Goal: Check status: Check status

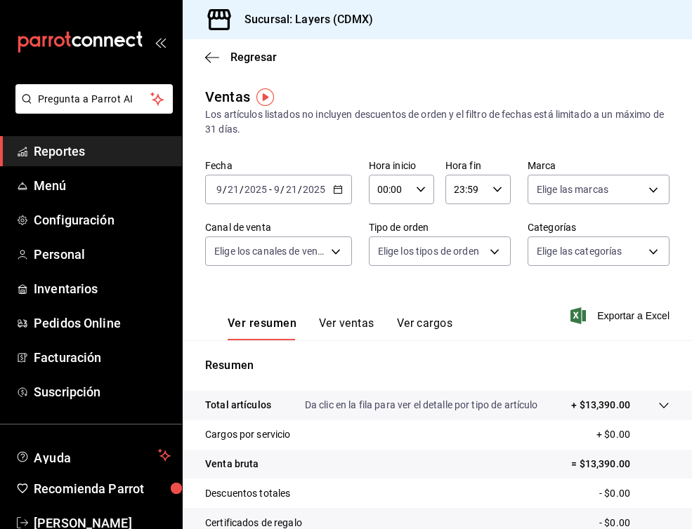
click at [329, 192] on div "2025-09-21 9 / 21 / 2025 - 2025-09-21 9 / 21 / 2025" at bounding box center [278, 189] width 147 height 29
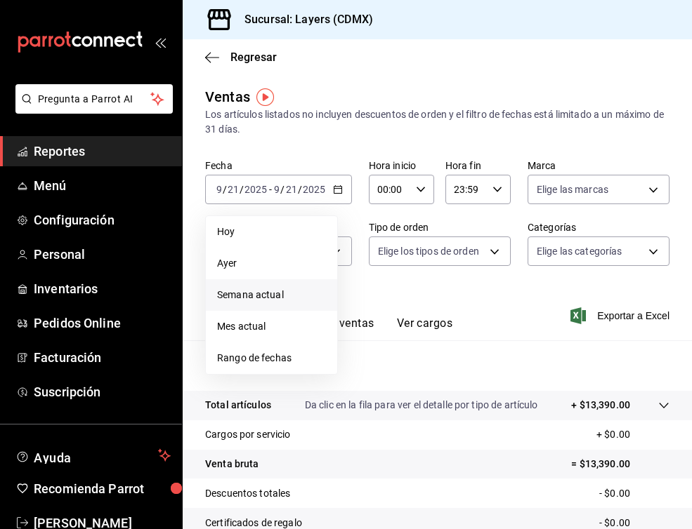
click at [298, 297] on span "Semana actual" at bounding box center [271, 295] width 109 height 15
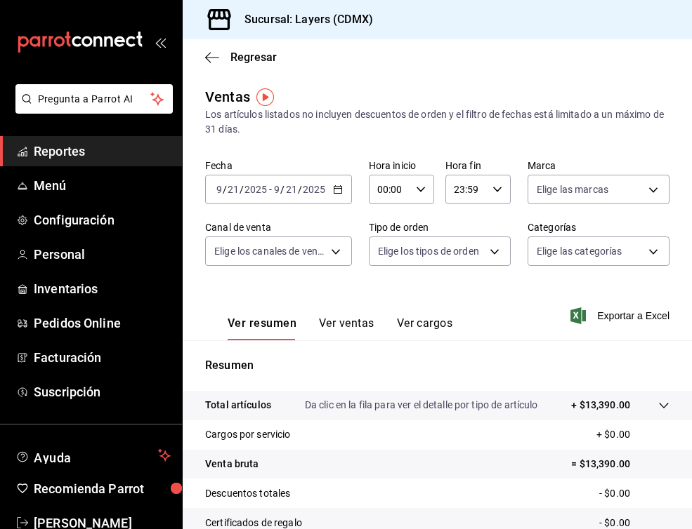
click at [338, 190] on icon "button" at bounding box center [338, 190] width 10 height 10
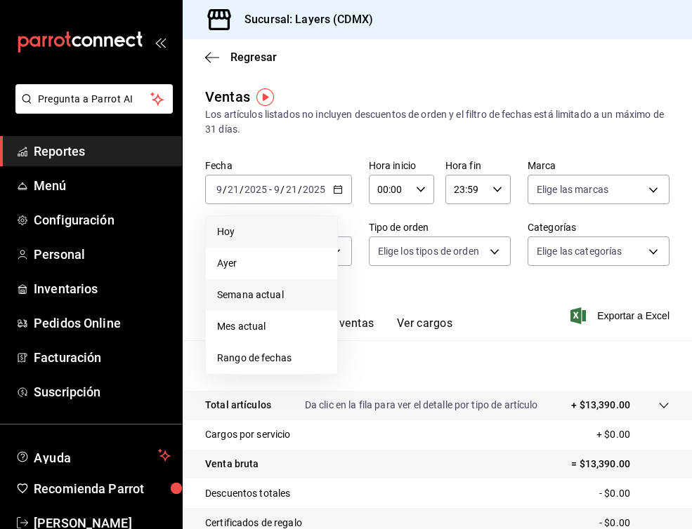
click at [263, 232] on span "Hoy" at bounding box center [271, 232] width 109 height 15
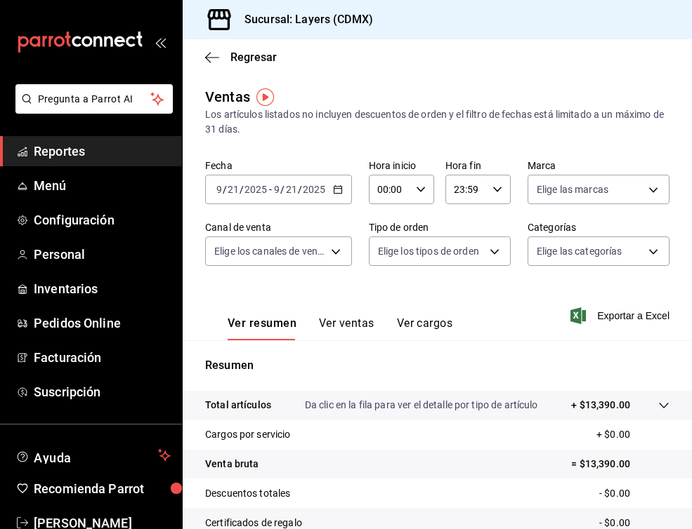
click at [338, 194] on div "2025-09-21 9 / 21 / 2025 - 2025-09-21 9 / 21 / 2025" at bounding box center [278, 189] width 147 height 29
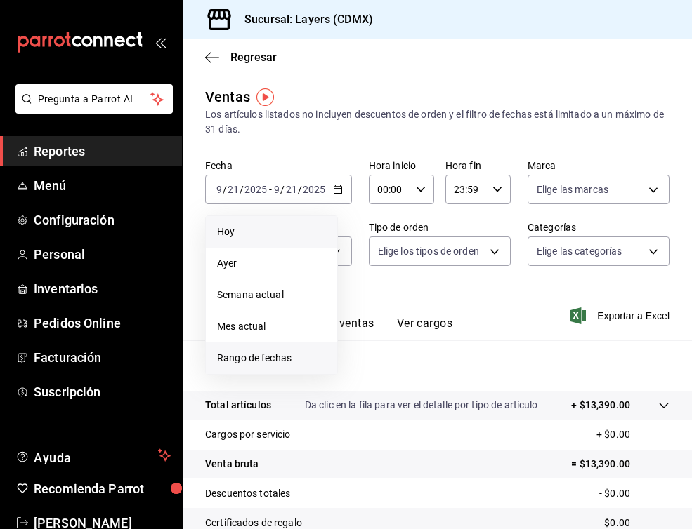
click at [292, 358] on span "Rango de fechas" at bounding box center [271, 358] width 109 height 15
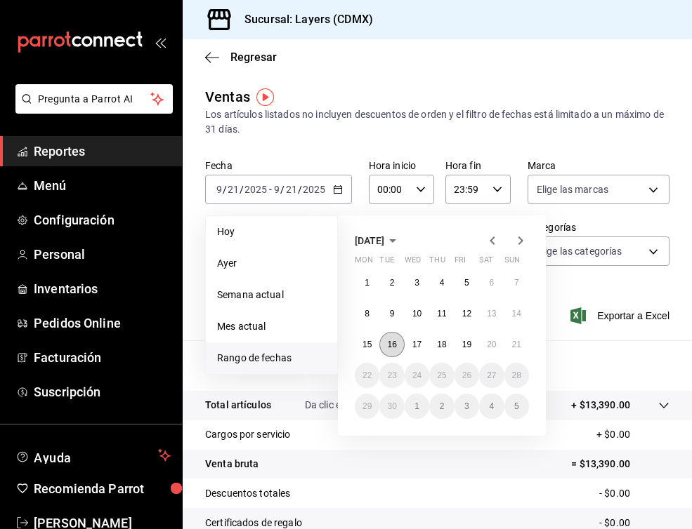
click at [392, 343] on abbr "16" at bounding box center [391, 345] width 9 height 10
click at [512, 348] on abbr "21" at bounding box center [516, 345] width 9 height 10
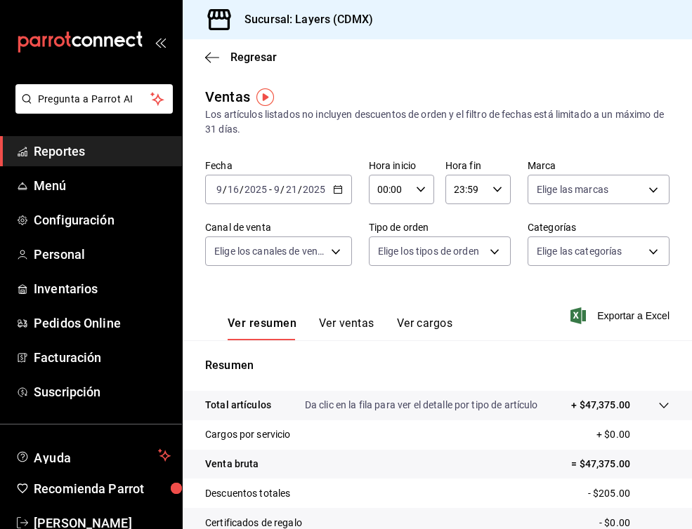
click at [326, 190] on div "2025-09-16 9 / 16 / 2025 - 2025-09-21 9 / 21 / 2025" at bounding box center [278, 189] width 147 height 29
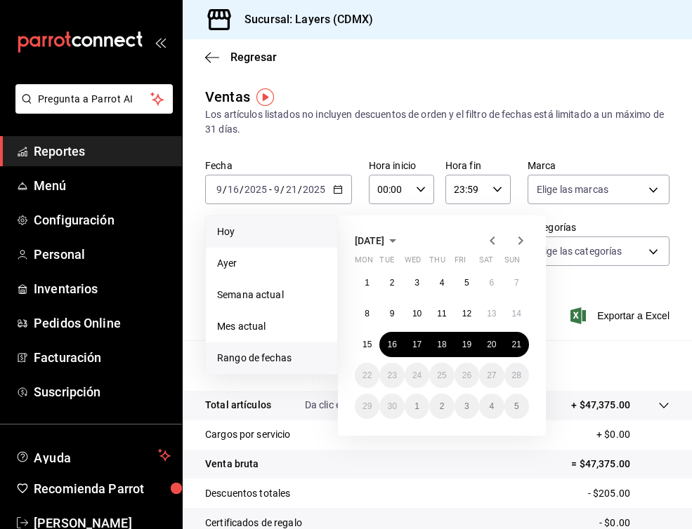
click at [261, 227] on span "Hoy" at bounding box center [271, 232] width 109 height 15
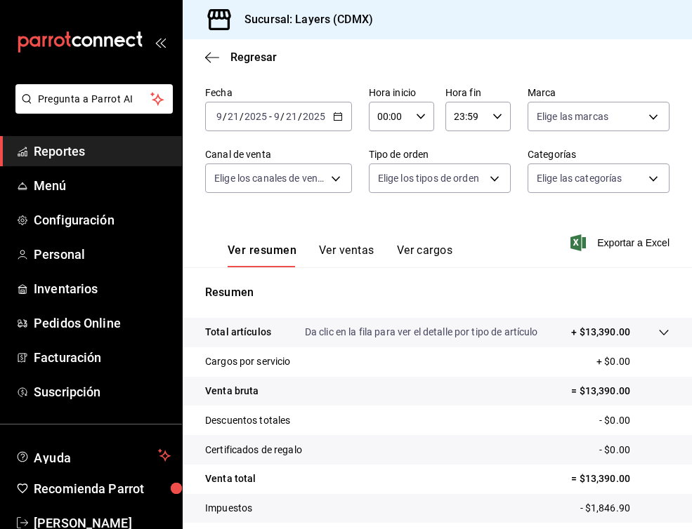
scroll to position [89, 0]
